Goal: Task Accomplishment & Management: Use online tool/utility

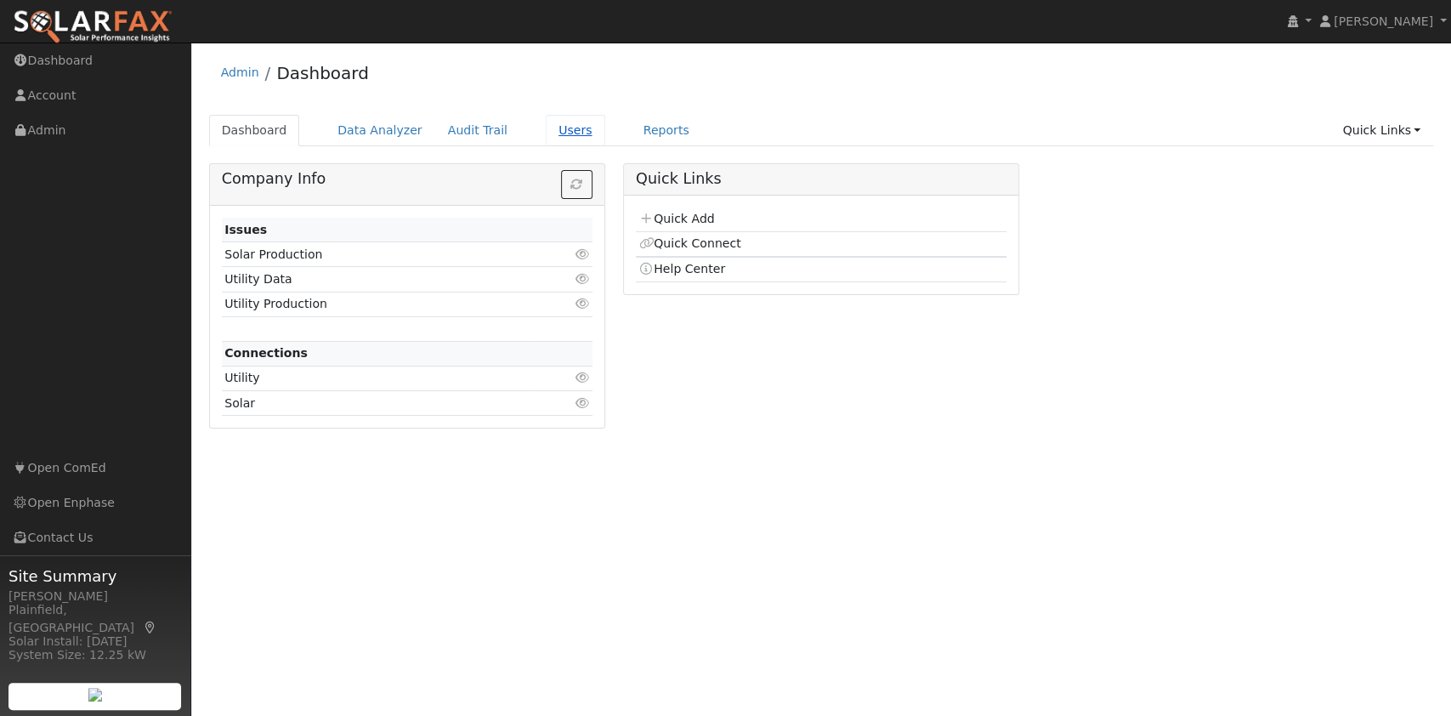
click at [562, 133] on link "Users" at bounding box center [576, 130] width 60 height 31
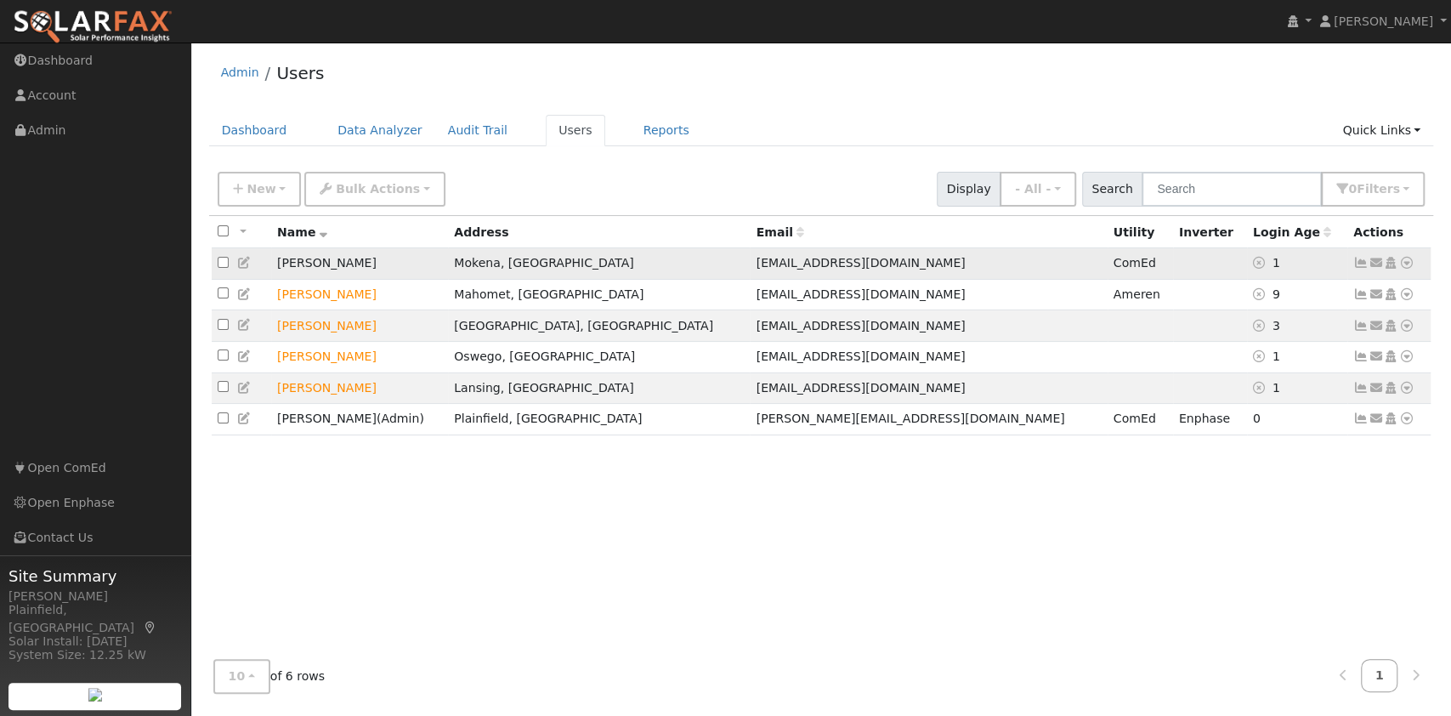
click at [1406, 264] on icon at bounding box center [1406, 263] width 15 height 12
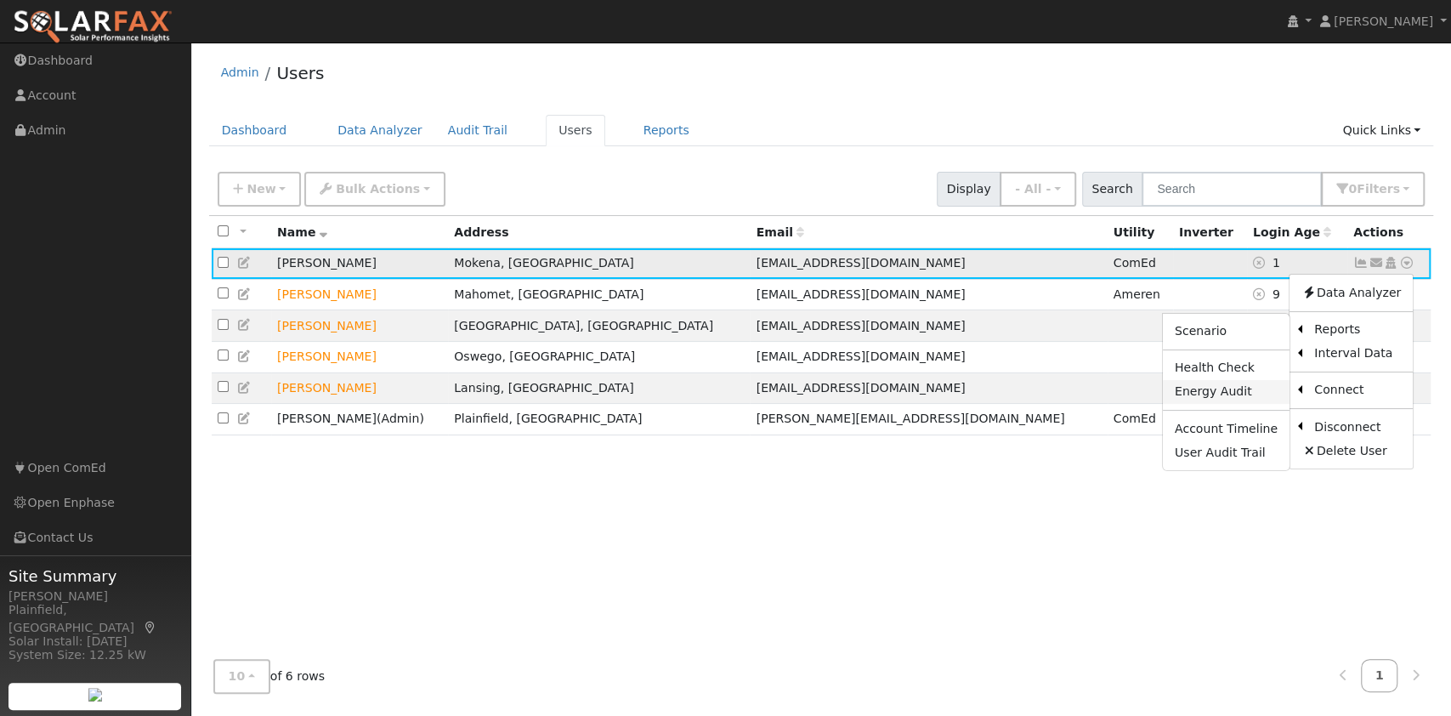
click at [1248, 394] on link "Energy Audit" at bounding box center [1226, 392] width 127 height 24
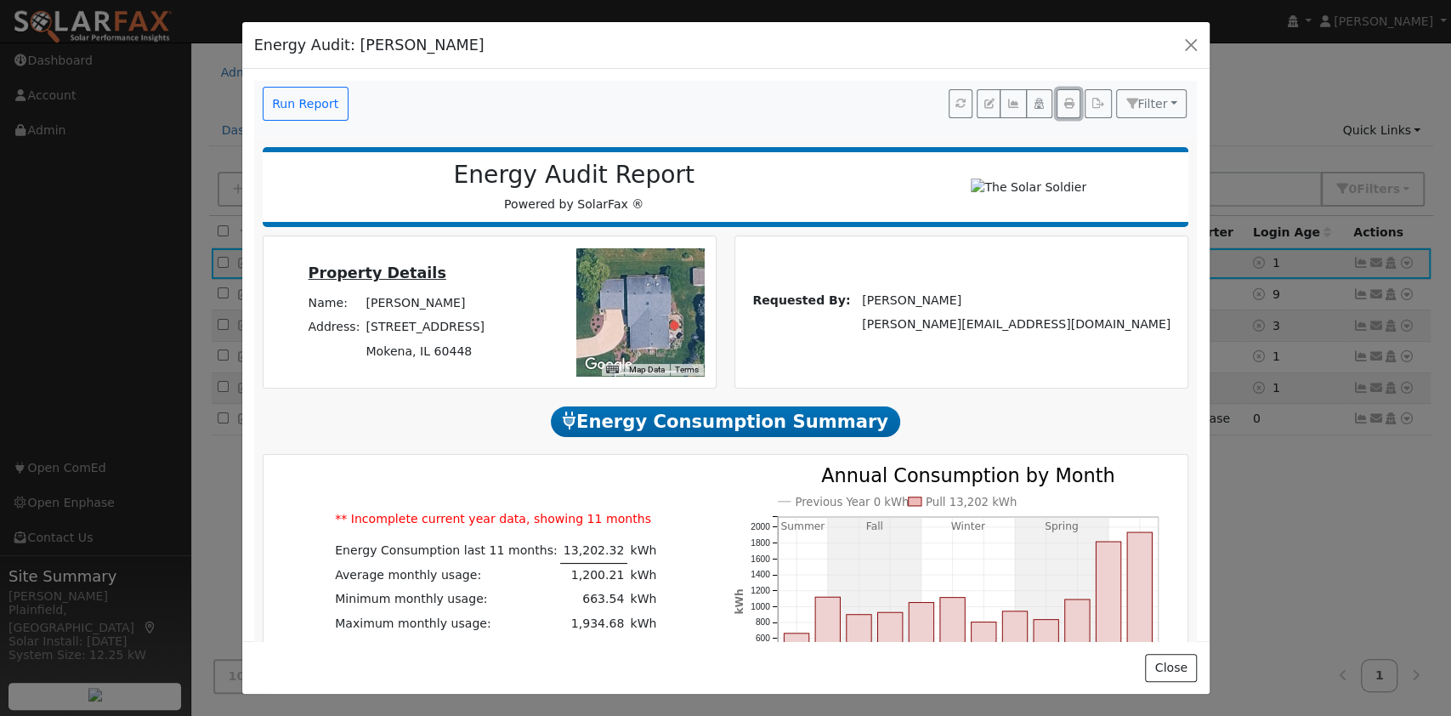
drag, startPoint x: 1054, startPoint y: 110, endPoint x: 1192, endPoint y: 616, distance: 525.0
click at [1063, 109] on icon "button" at bounding box center [1068, 104] width 10 height 10
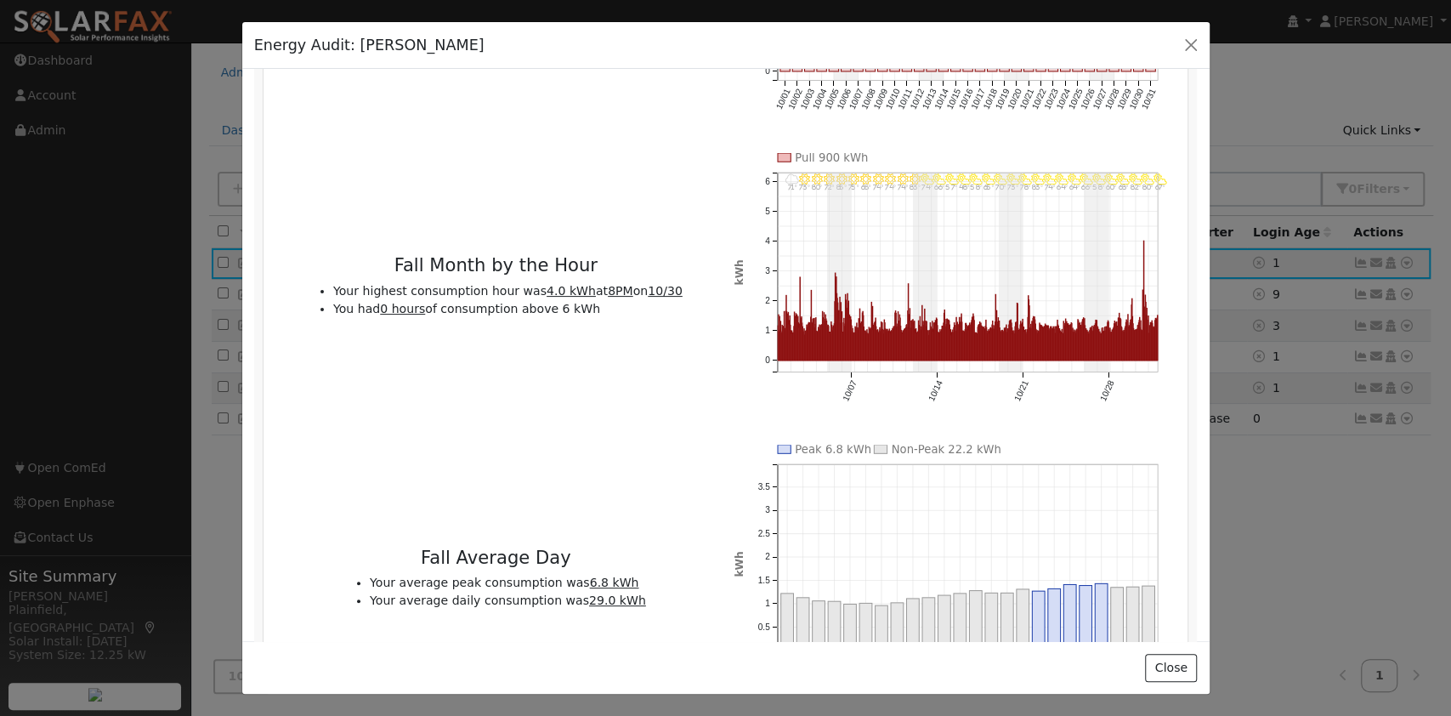
scroll to position [4655, 0]
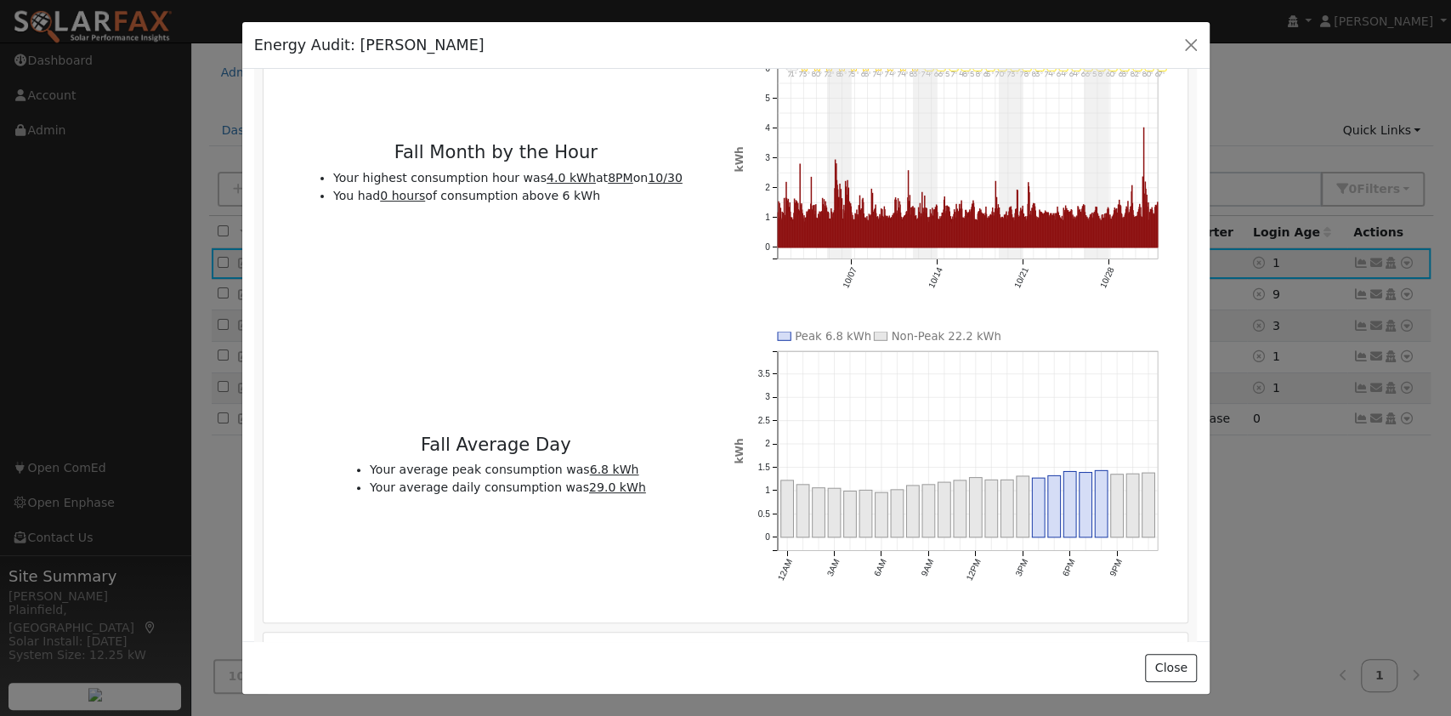
click at [1112, 7] on div "Energy Audit: Martin Gonzalez Run Report Filter Show Dollars Audit for Solar Au…" at bounding box center [725, 358] width 1451 height 716
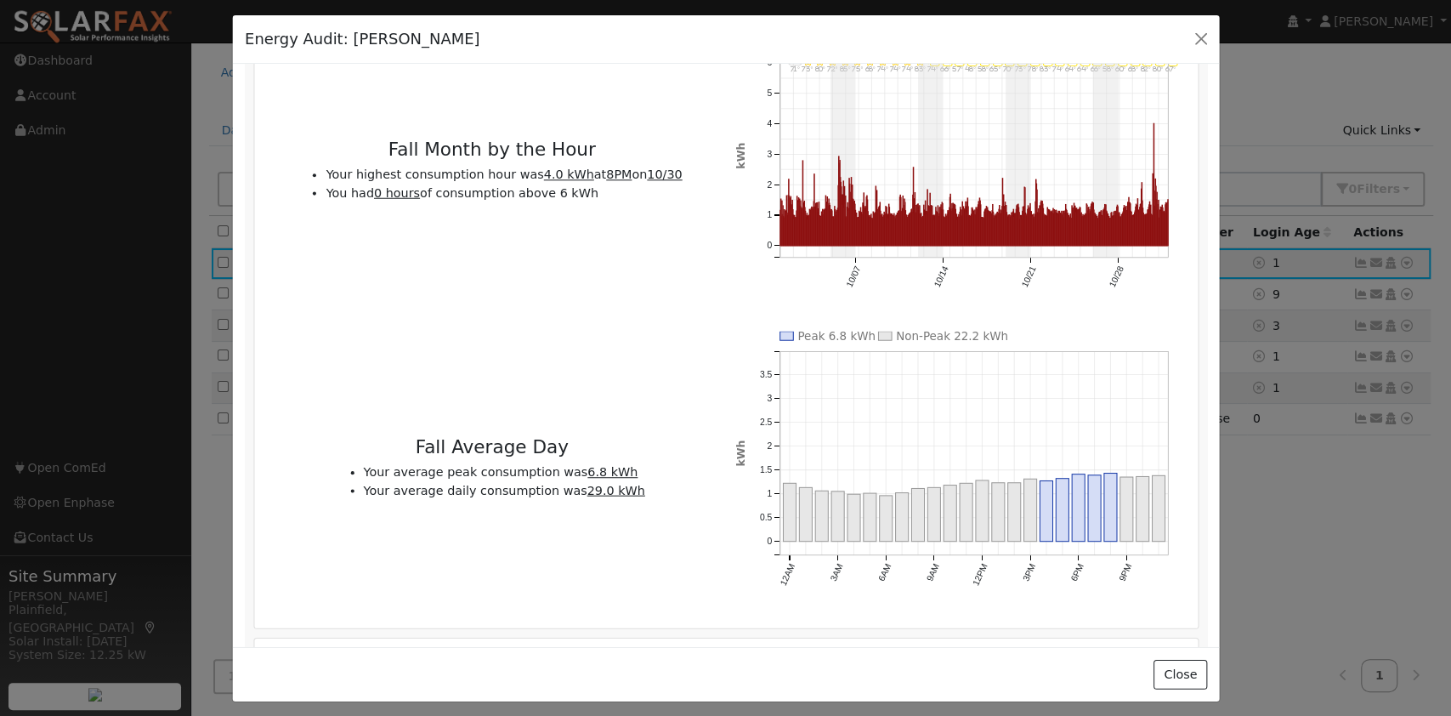
click at [1113, 7] on div "Energy Audit: Martin Gonzalez Run Report Filter Show Dollars Audit for Solar Au…" at bounding box center [725, 358] width 1451 height 716
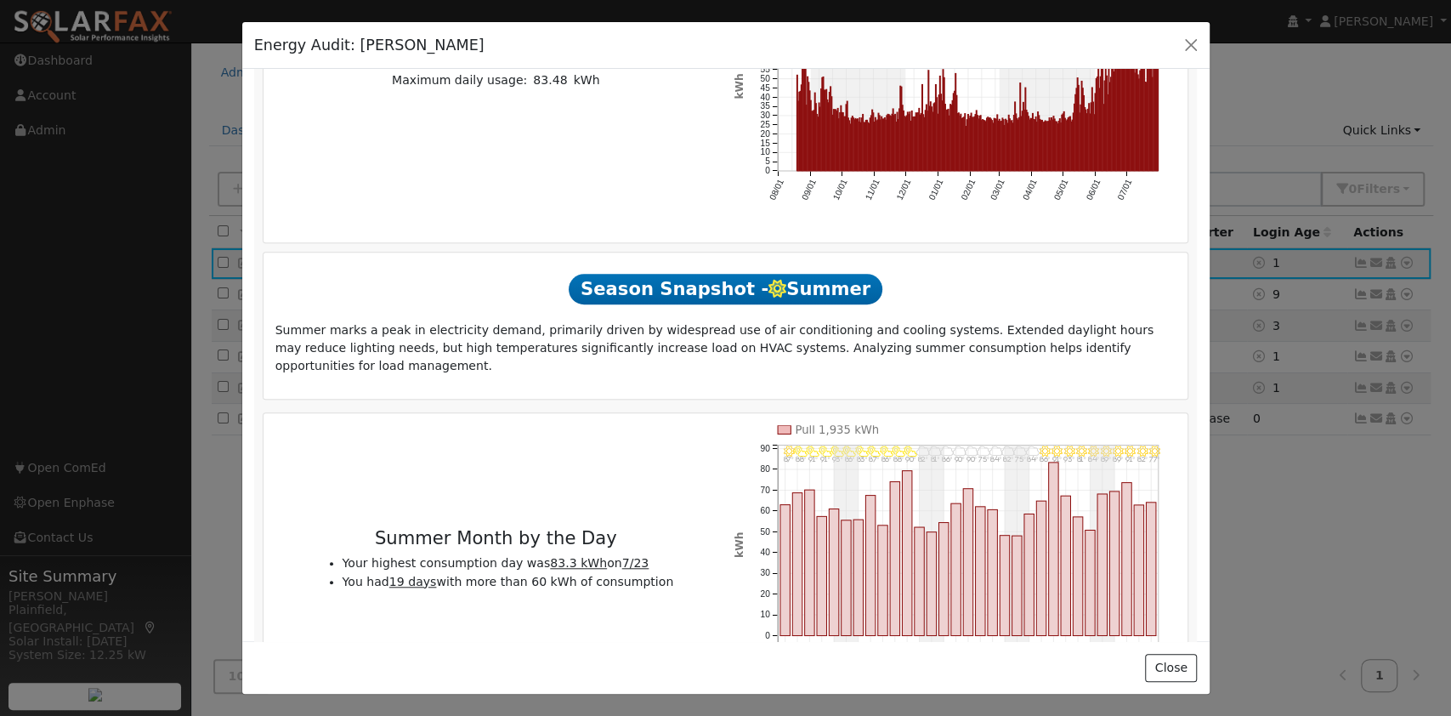
scroll to position [491, 0]
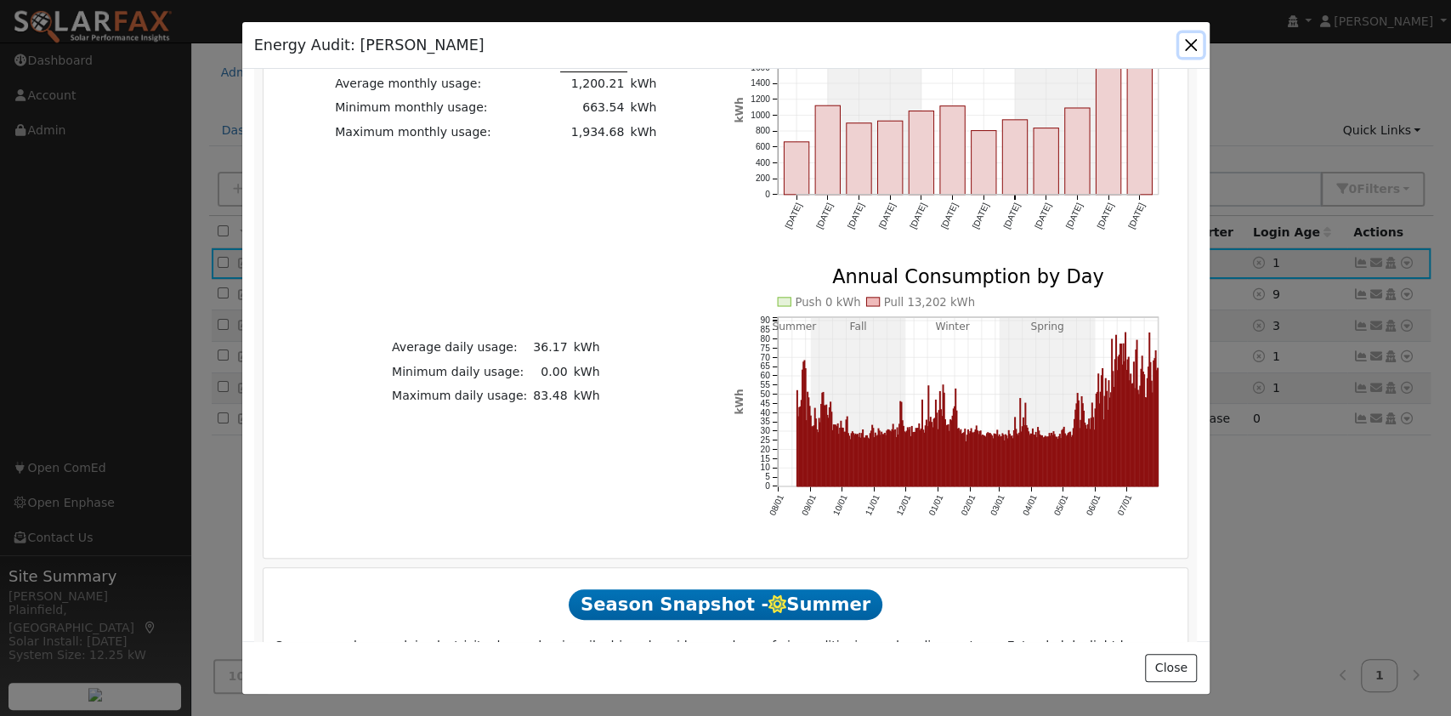
click at [1188, 35] on button "button" at bounding box center [1191, 45] width 24 height 24
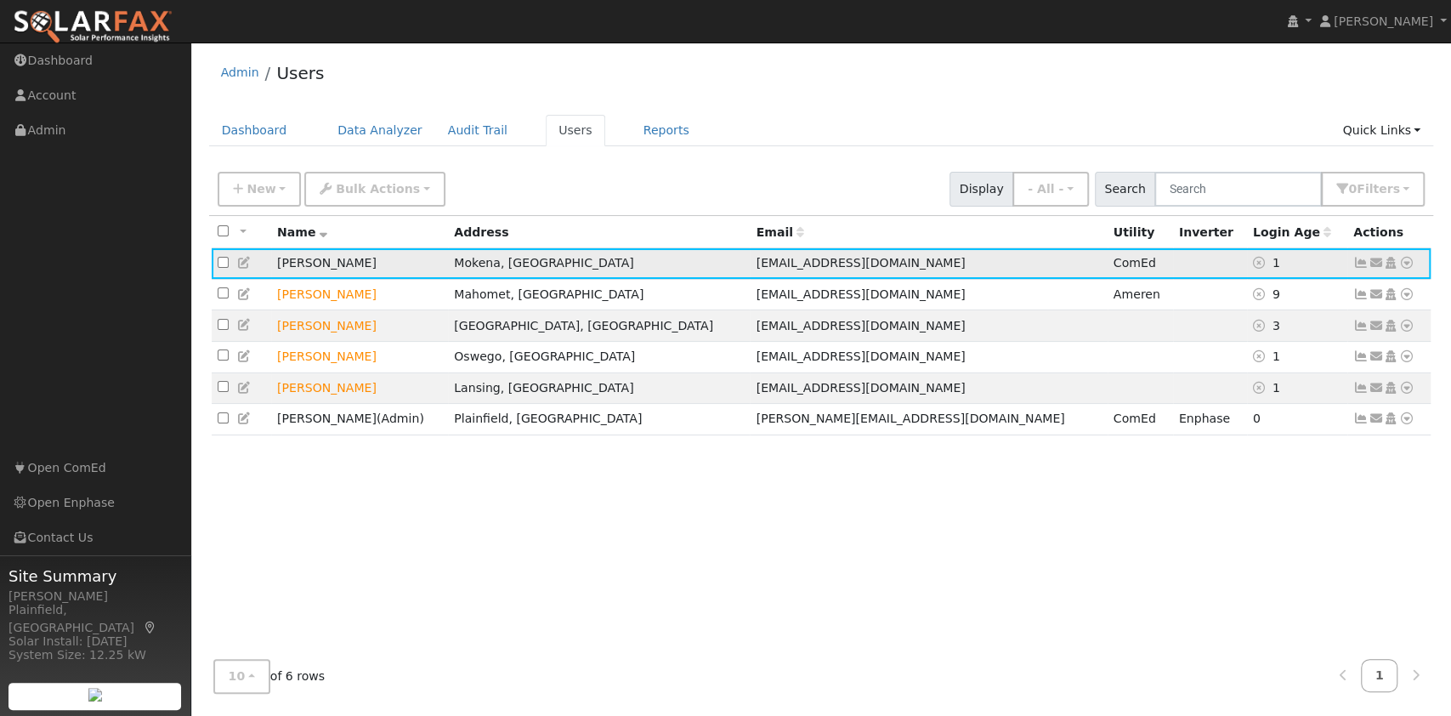
click at [1405, 269] on icon at bounding box center [1406, 263] width 15 height 12
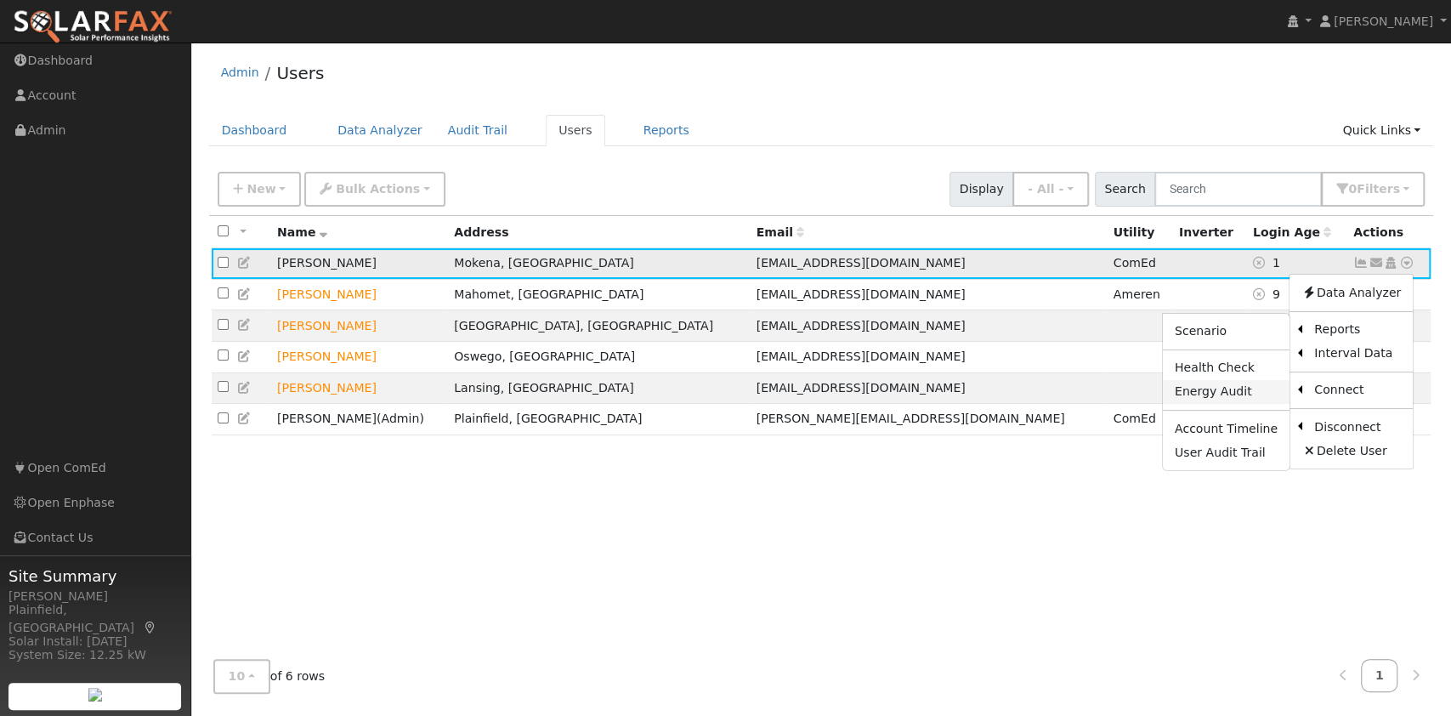
click at [1230, 388] on link "Energy Audit" at bounding box center [1226, 392] width 127 height 24
